Goal: Task Accomplishment & Management: Manage account settings

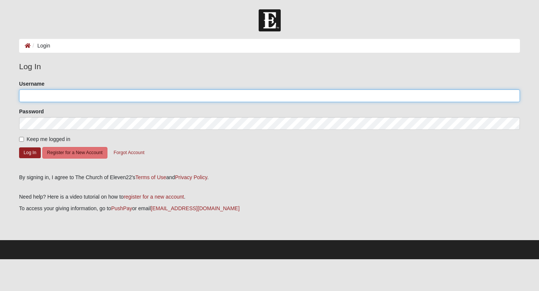
click at [189, 94] on input "Username" at bounding box center [269, 95] width 501 height 13
type input "edaniel1016@gmail.com"
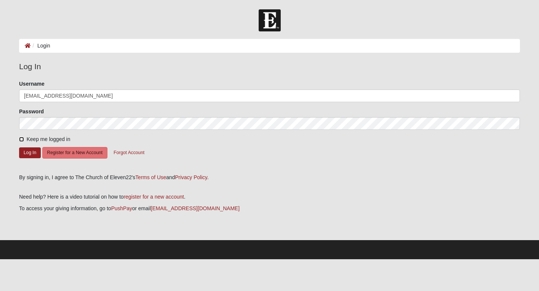
click at [22, 139] on input "Keep me logged in" at bounding box center [21, 139] width 5 height 5
checkbox input "true"
click at [25, 153] on button "Log In" at bounding box center [30, 152] width 22 height 11
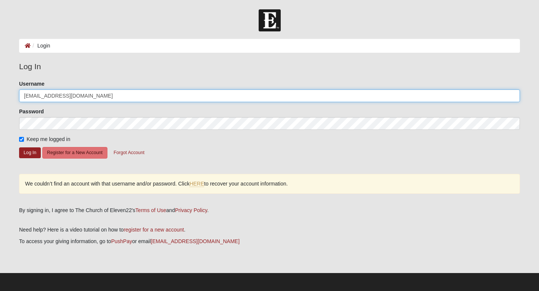
click at [71, 93] on input "[EMAIL_ADDRESS][DOMAIN_NAME]" at bounding box center [269, 95] width 501 height 13
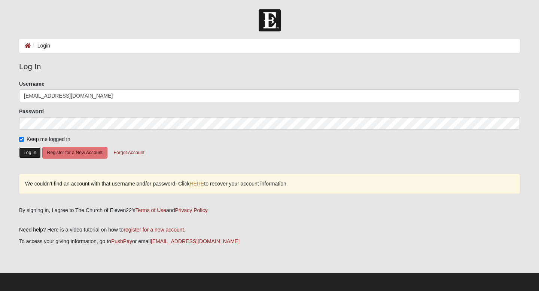
click at [30, 151] on button "Log In" at bounding box center [30, 152] width 22 height 11
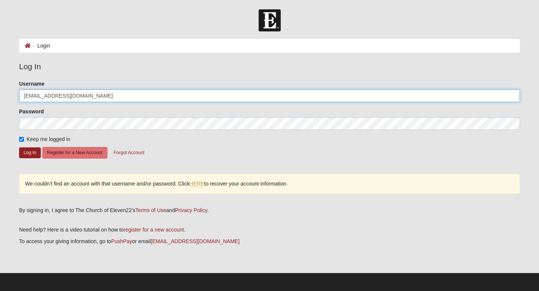
click at [91, 98] on input "edaniel1016@gmail.com" at bounding box center [269, 95] width 501 height 13
click at [89, 95] on input "edaniel1016@gmail.com" at bounding box center [269, 95] width 501 height 13
click at [89, 95] on input "[EMAIL_ADDRESS][DOMAIN_NAME]" at bounding box center [269, 95] width 501 height 13
type input "edaniel.wellness@gmail.com"
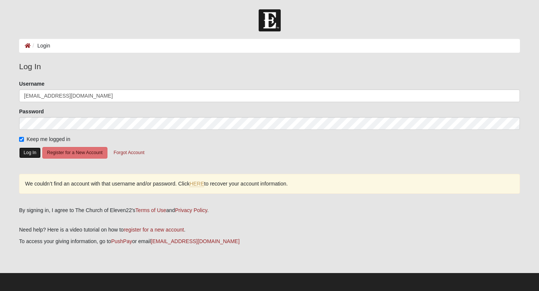
click at [27, 154] on button "Log In" at bounding box center [30, 152] width 22 height 11
click at [60, 113] on div "Password" at bounding box center [269, 119] width 501 height 22
click at [130, 152] on button "Forgot Account" at bounding box center [129, 153] width 40 height 12
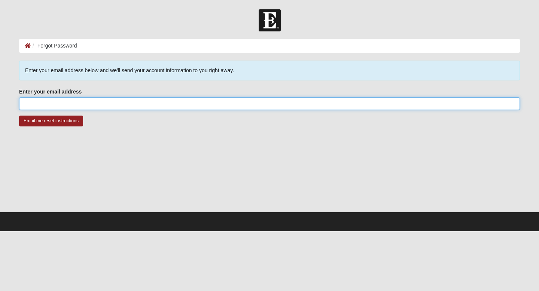
click at [112, 101] on input "Enter your email address" at bounding box center [269, 103] width 501 height 13
type input "edaniel1016@gmail.com"
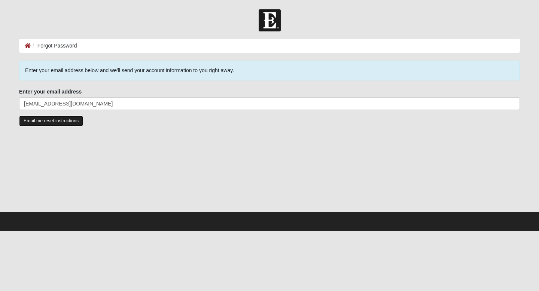
click at [57, 118] on input "Email me reset instructions" at bounding box center [51, 121] width 64 height 11
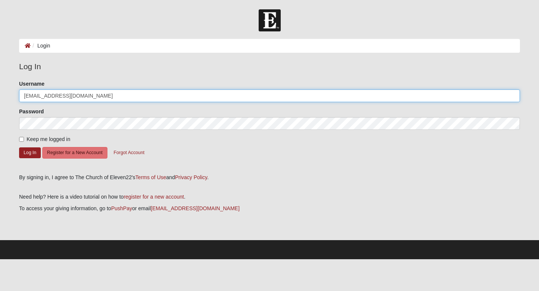
click at [190, 97] on input "[EMAIL_ADDRESS][DOMAIN_NAME]" at bounding box center [269, 95] width 501 height 13
click at [190, 97] on input "edaniel1016@gmail.com" at bounding box center [269, 95] width 501 height 13
type input "daniel5@bellsouth.net"
click at [122, 90] on input "daniel5@bellsouth.net" at bounding box center [269, 95] width 501 height 13
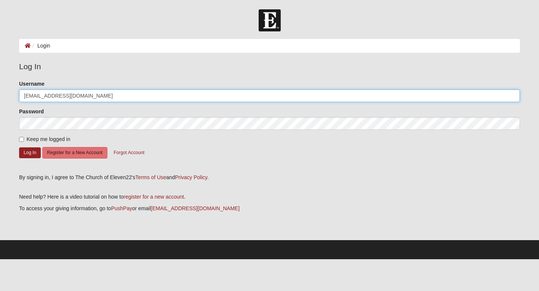
click at [120, 91] on input "daniel5@bellsouth.net" at bounding box center [269, 95] width 501 height 13
type input "edaniel1016@gmail.com"
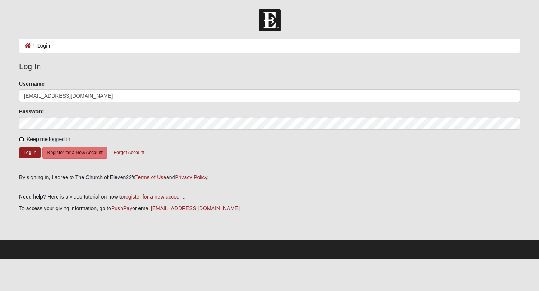
click at [23, 138] on input "Keep me logged in" at bounding box center [21, 139] width 5 height 5
checkbox input "true"
click at [24, 152] on button "Log In" at bounding box center [30, 152] width 22 height 11
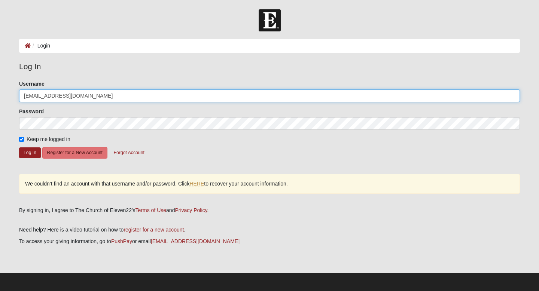
click at [72, 95] on input "[EMAIL_ADDRESS][DOMAIN_NAME]" at bounding box center [269, 95] width 501 height 13
type input "daniel5@bellsouth.net"
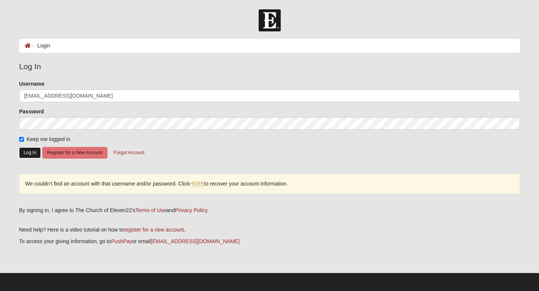
click at [32, 153] on button "Log In" at bounding box center [30, 152] width 22 height 11
click at [31, 152] on button "Log In" at bounding box center [30, 152] width 22 height 11
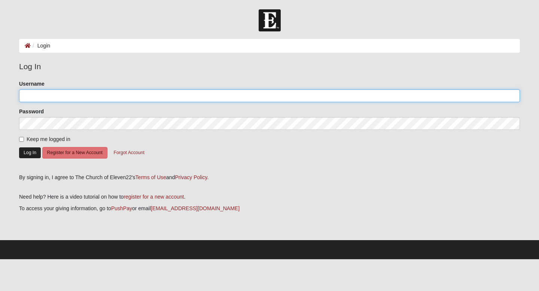
type input "[EMAIL_ADDRESS][DOMAIN_NAME]"
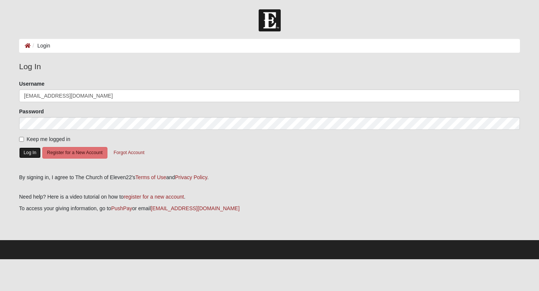
click at [25, 154] on button "Log In" at bounding box center [30, 152] width 22 height 11
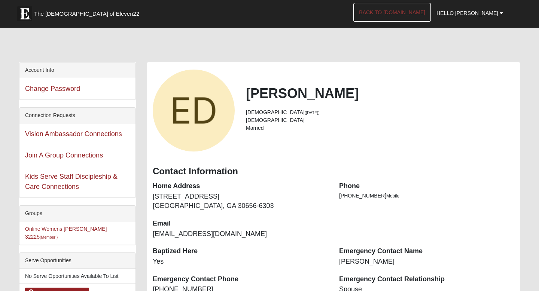
click at [414, 15] on link "Back to COE22.com" at bounding box center [391, 12] width 77 height 19
click at [499, 15] on b at bounding box center [500, 12] width 3 height 5
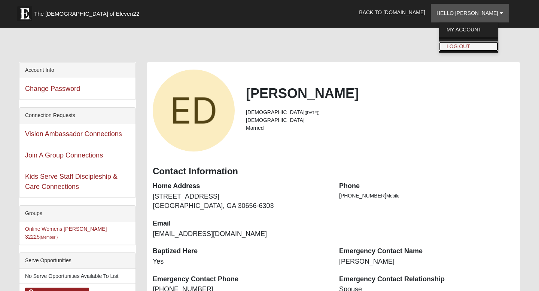
click at [478, 43] on link "Log Out" at bounding box center [468, 47] width 59 height 10
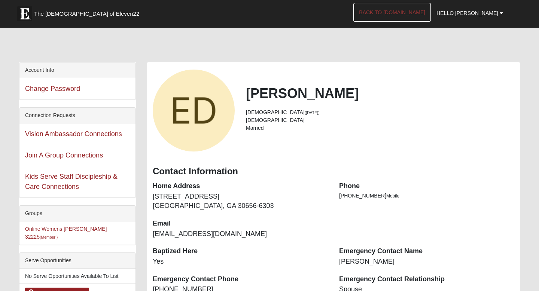
click at [431, 13] on link "Back to [DOMAIN_NAME]" at bounding box center [391, 12] width 77 height 19
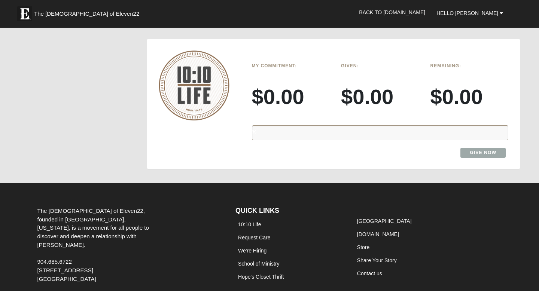
scroll to position [725, 0]
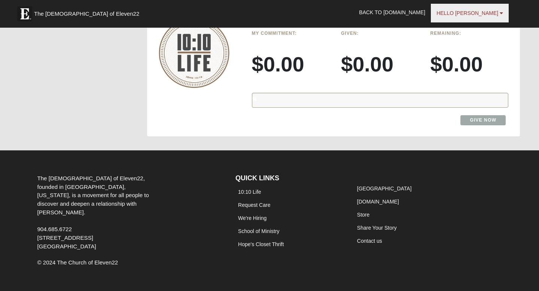
click at [493, 13] on span "Hello [PERSON_NAME]" at bounding box center [467, 13] width 62 height 6
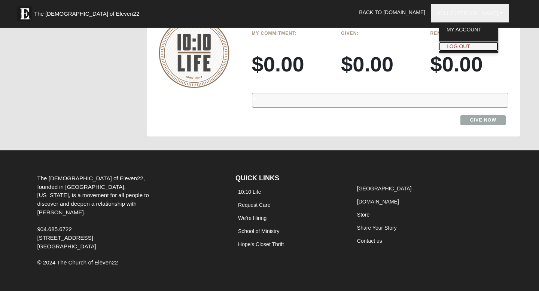
click at [478, 51] on link "Log Out" at bounding box center [468, 47] width 59 height 10
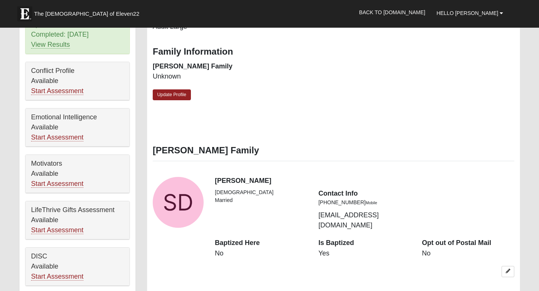
scroll to position [319, 0]
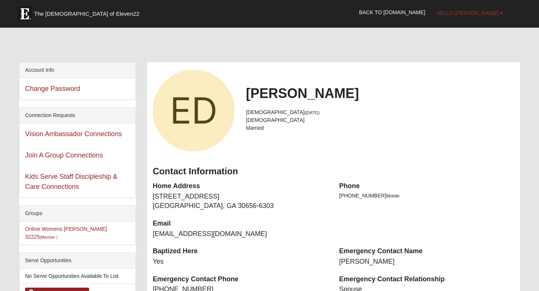
click at [479, 15] on span "Hello [PERSON_NAME]" at bounding box center [467, 13] width 62 height 6
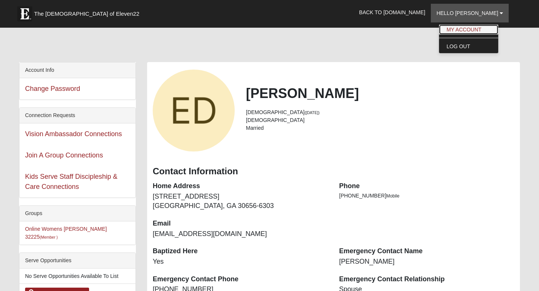
click at [476, 32] on link "My Account" at bounding box center [468, 30] width 59 height 10
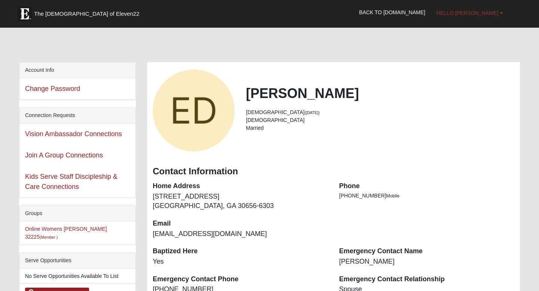
click at [485, 16] on link "Hello [PERSON_NAME]" at bounding box center [470, 13] width 78 height 19
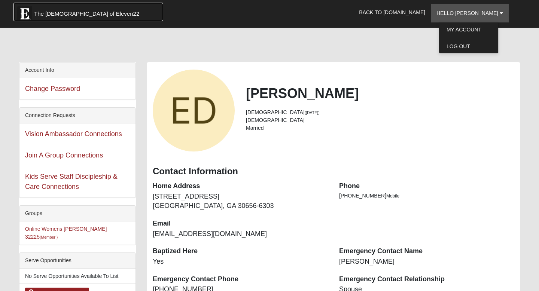
click at [55, 13] on span "The [DEMOGRAPHIC_DATA] of Eleven22" at bounding box center [86, 13] width 105 height 7
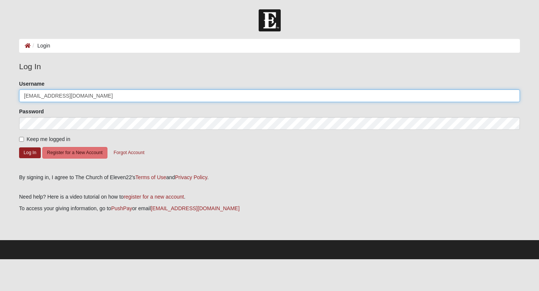
click at [92, 97] on input "daniel5@bellsouth.net" at bounding box center [269, 95] width 501 height 13
type input "[EMAIL_ADDRESS][DOMAIN_NAME]"
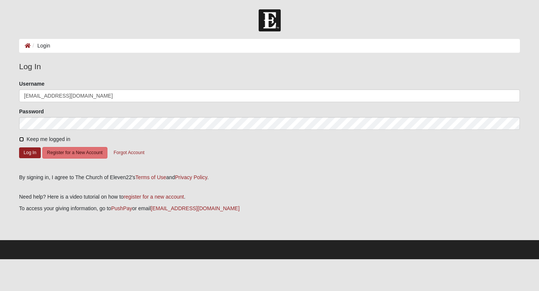
click at [22, 139] on input "Keep me logged in" at bounding box center [21, 139] width 5 height 5
checkbox input "true"
click at [25, 153] on button "Log In" at bounding box center [30, 152] width 22 height 11
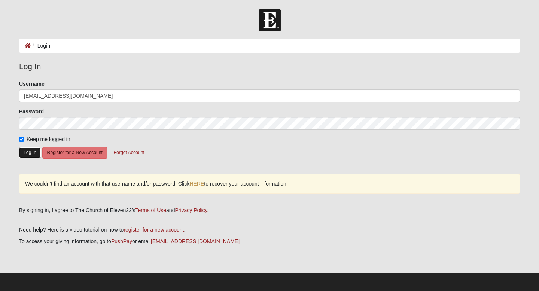
click at [25, 153] on button "Log In" at bounding box center [30, 152] width 22 height 11
click at [31, 153] on button "Log In" at bounding box center [30, 152] width 22 height 11
click at [24, 152] on button "Log In" at bounding box center [30, 152] width 22 height 11
click at [199, 184] on link "HERE" at bounding box center [196, 184] width 15 height 6
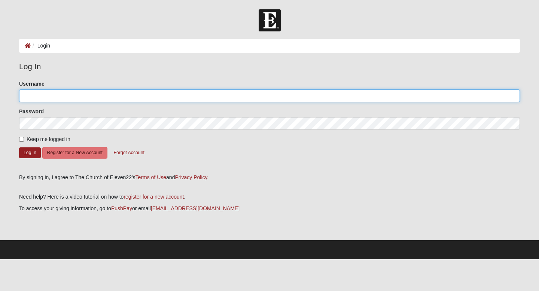
type input "[EMAIL_ADDRESS][DOMAIN_NAME]"
click at [230, 97] on input "[EMAIL_ADDRESS][DOMAIN_NAME]" at bounding box center [269, 95] width 501 height 13
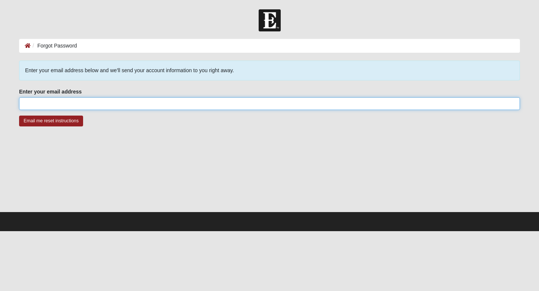
click at [103, 107] on input "Enter your email address" at bounding box center [269, 103] width 501 height 13
type input "[EMAIL_ADDRESS][DOMAIN_NAME]"
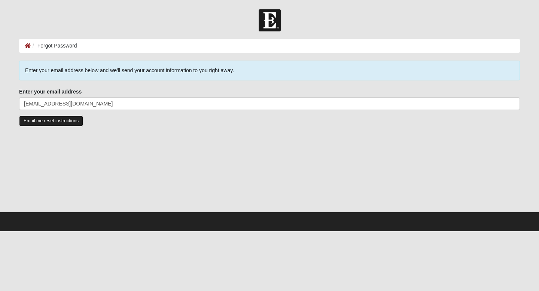
click at [56, 120] on input "Email me reset instructions" at bounding box center [51, 121] width 64 height 11
